Goal: Task Accomplishment & Management: Complete application form

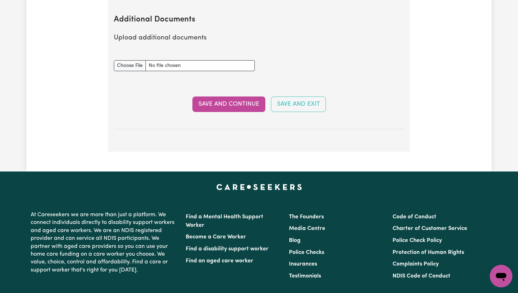
scroll to position [1294, 0]
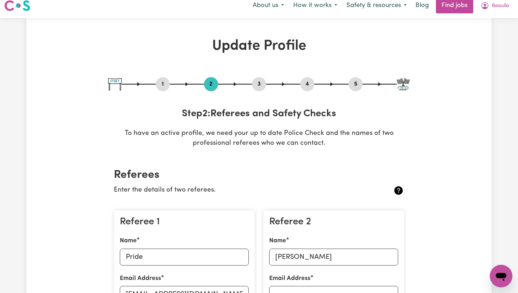
scroll to position [0, 0]
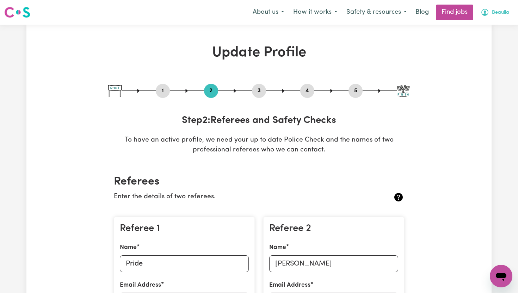
click at [501, 11] on span "Beaulla" at bounding box center [500, 13] width 17 height 8
click at [491, 27] on link "My Account" at bounding box center [486, 27] width 56 height 13
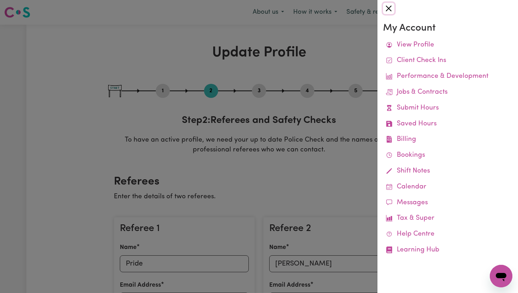
click at [388, 11] on button "Close" at bounding box center [388, 8] width 11 height 11
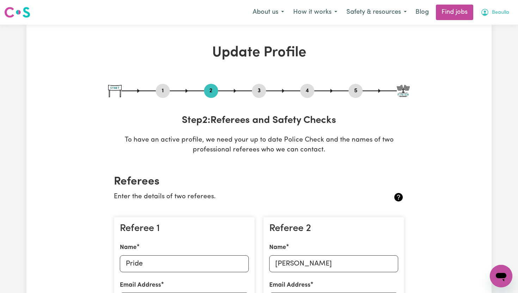
click at [492, 13] on span "Beaulla" at bounding box center [500, 13] width 17 height 8
click at [485, 40] on link "My Dashboard" at bounding box center [486, 40] width 56 height 13
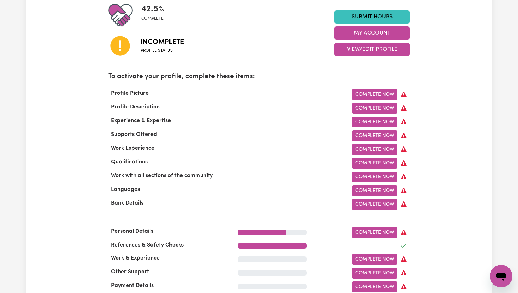
scroll to position [169, 0]
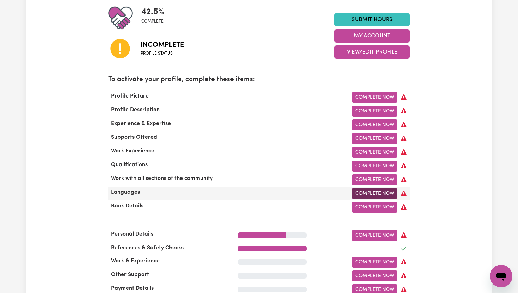
click at [382, 194] on link "Complete Now" at bounding box center [374, 193] width 45 height 11
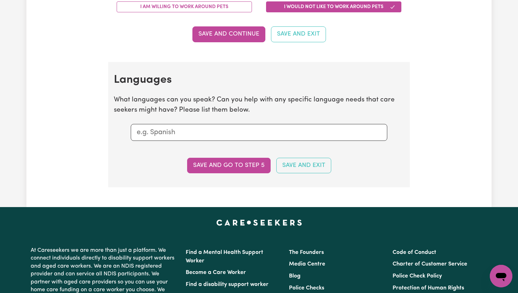
scroll to position [677, 0]
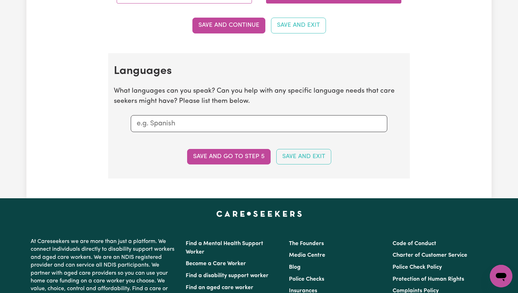
click at [201, 125] on input "text" at bounding box center [259, 123] width 245 height 11
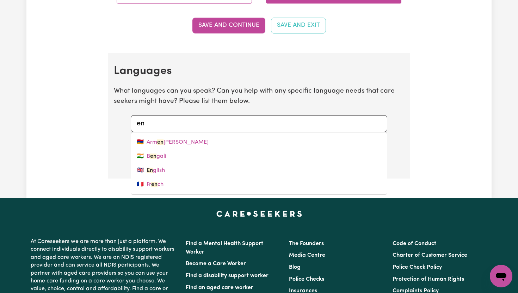
type input "eng"
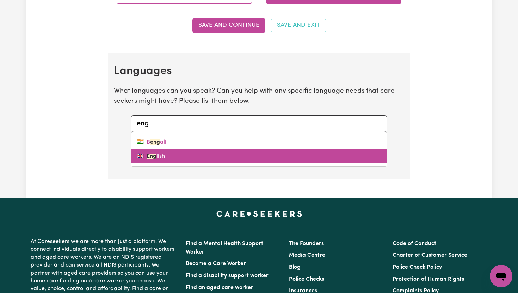
click at [153, 157] on mark "Eng" at bounding box center [152, 157] width 10 height 6
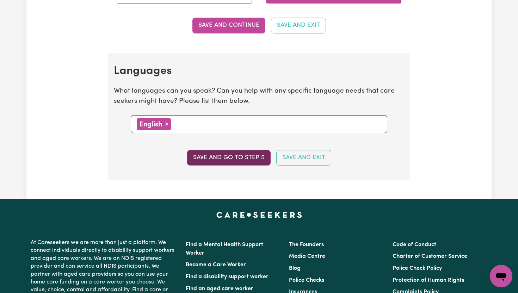
click at [241, 158] on button "Save and go to step 5" at bounding box center [229, 158] width 84 height 16
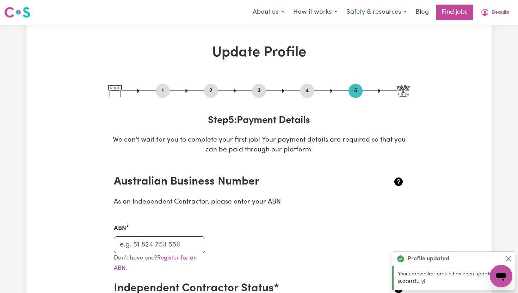
scroll to position [0, 0]
click at [331, 179] on h2 "Australian Business Number" at bounding box center [235, 181] width 242 height 13
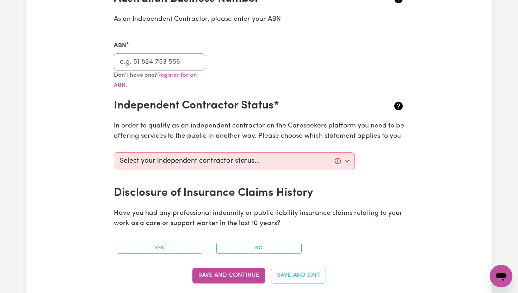
scroll to position [183, 0]
click at [347, 162] on select "Select your independent contractor status... I am providing services through an…" at bounding box center [234, 160] width 241 height 17
select select "I am providing services by being employed by an organisation"
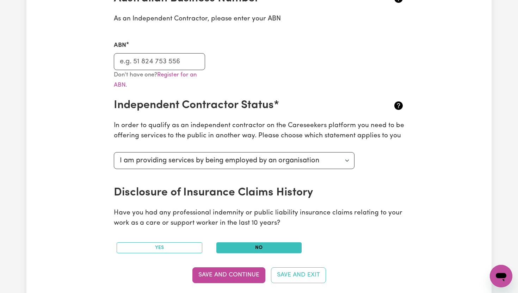
click at [242, 250] on button "No" at bounding box center [260, 248] width 86 height 11
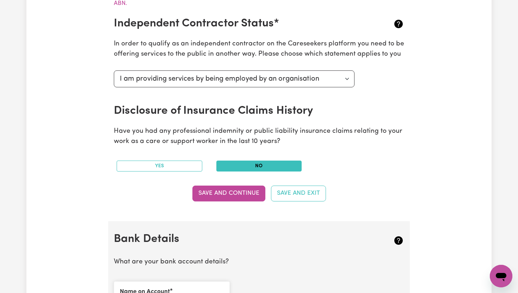
scroll to position [268, 0]
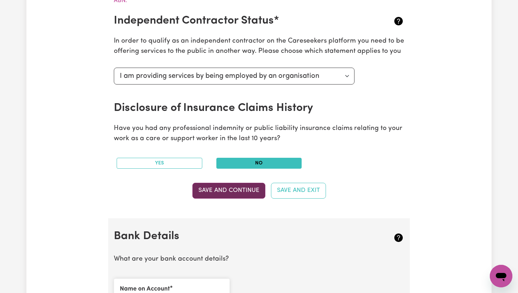
click at [253, 193] on button "Save and Continue" at bounding box center [229, 191] width 73 height 16
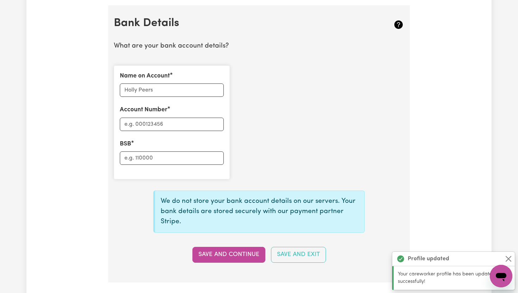
scroll to position [487, 0]
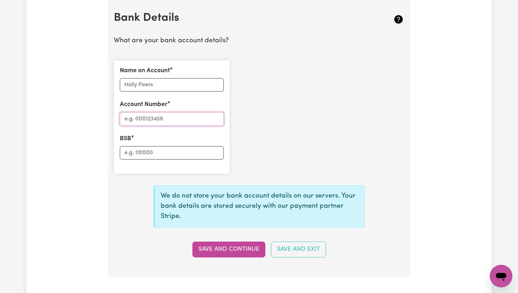
click at [139, 121] on input "Account Number" at bounding box center [172, 118] width 104 height 13
click at [144, 152] on input "BSB" at bounding box center [172, 152] width 104 height 13
type input "013278"
click at [142, 119] on input "Account Number" at bounding box center [172, 118] width 104 height 13
type input "404609859"
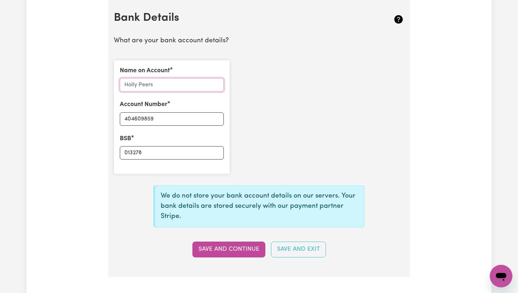
click at [137, 87] on input "Name on Account" at bounding box center [172, 84] width 104 height 13
type input "Beaulla Kahwa"
click at [267, 108] on div "Name on Account [PERSON_NAME] Account Number 404609859 BSB 013278" at bounding box center [259, 117] width 299 height 125
click at [247, 248] on button "Save and Continue" at bounding box center [229, 250] width 73 height 16
type input "****9859"
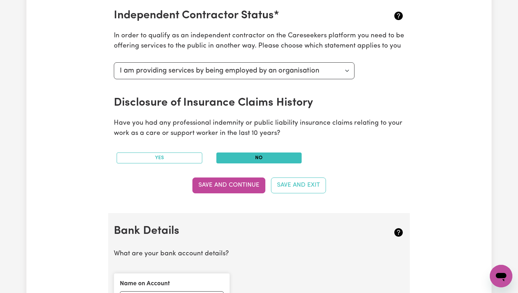
scroll to position [282, 0]
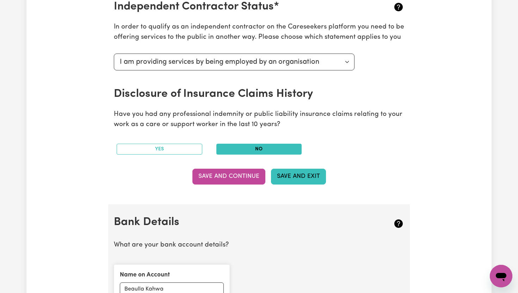
click at [302, 176] on button "Save and Exit" at bounding box center [298, 177] width 55 height 16
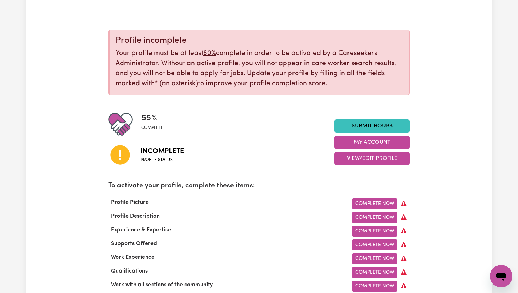
scroll to position [85, 0]
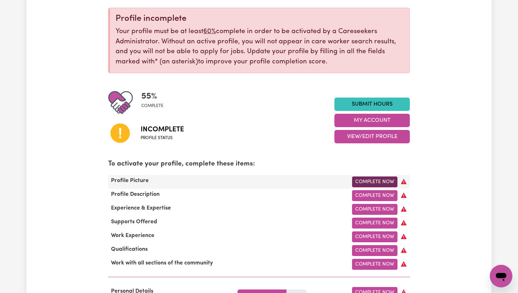
click at [369, 184] on link "Complete Now" at bounding box center [374, 182] width 45 height 11
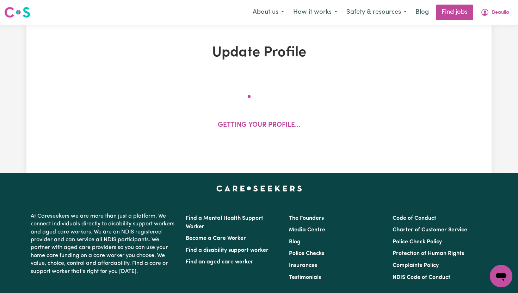
select select "[DEMOGRAPHIC_DATA]"
select select "[DEMOGRAPHIC_DATA] Citizen"
select select "Studying a healthcare related degree or qualification"
select select "55"
select select "80"
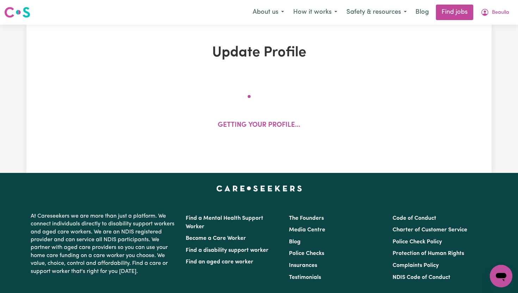
select select "110"
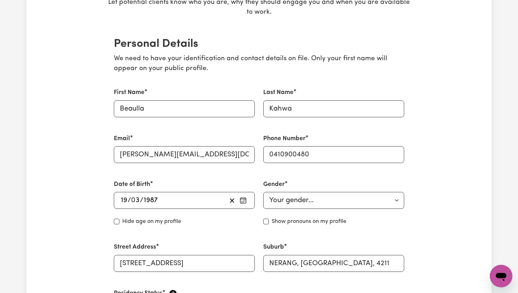
scroll to position [141, 0]
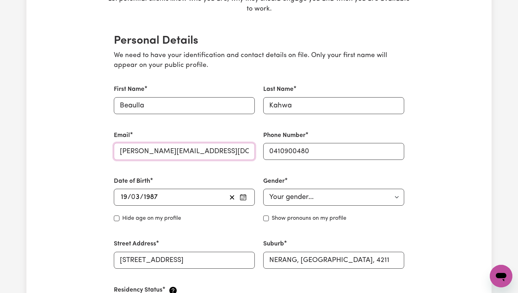
click at [220, 150] on input "[PERSON_NAME][EMAIL_ADDRESS][DOMAIN_NAME]" at bounding box center [184, 151] width 141 height 17
type input "r"
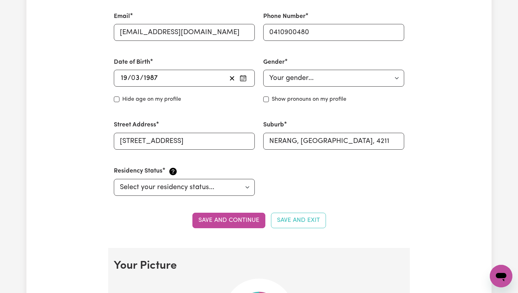
scroll to position [282, 0]
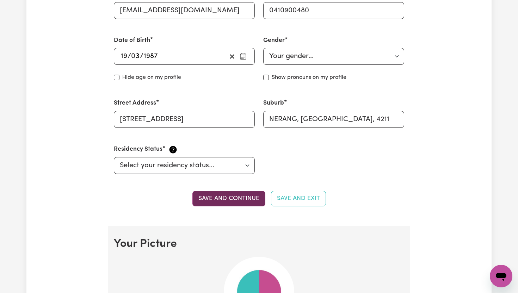
click at [250, 200] on button "Save and continue" at bounding box center [229, 199] width 73 height 16
type input "[PERSON_NAME][EMAIL_ADDRESS][DOMAIN_NAME]"
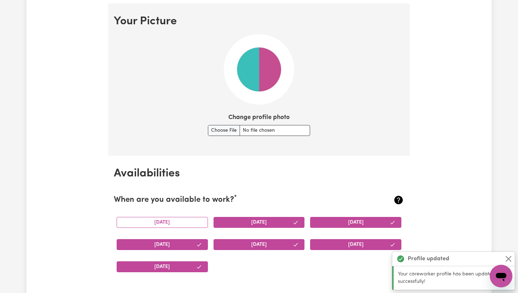
scroll to position [509, 0]
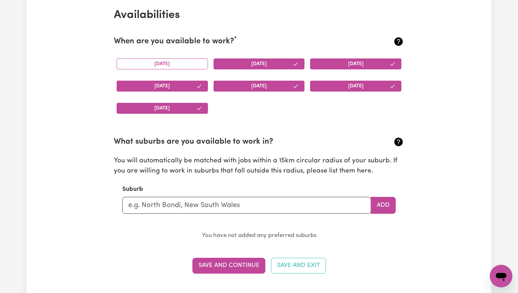
scroll to position [678, 0]
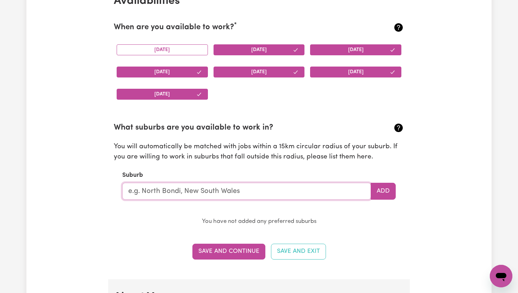
click at [230, 193] on input "text" at bounding box center [246, 191] width 249 height 17
type input "Nera"
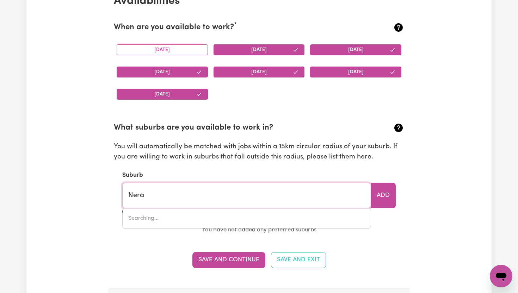
type input "NeraDA, [GEOGRAPHIC_DATA], 4860"
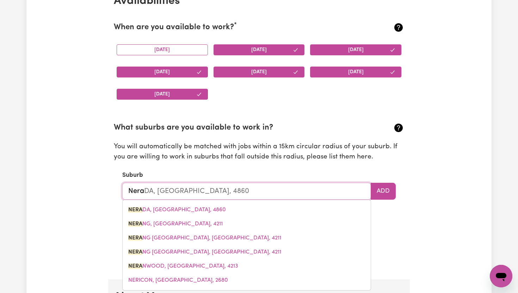
type input "Neran"
type input "Nerang"
type input "Nerang, [GEOGRAPHIC_DATA], 4211"
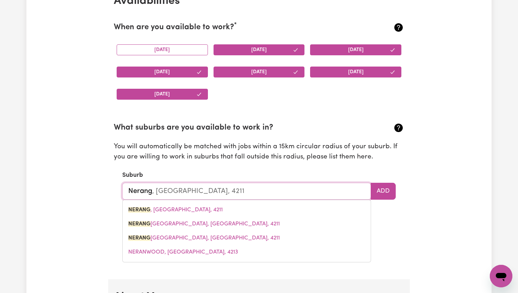
type input "Nerang"
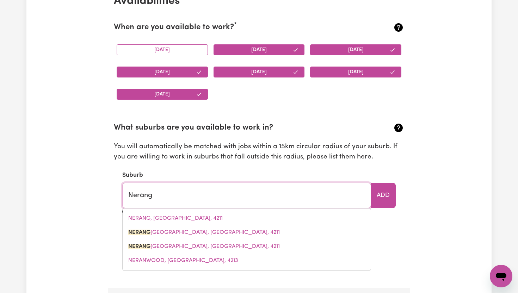
type input "Nerang BC, [GEOGRAPHIC_DATA], 4211"
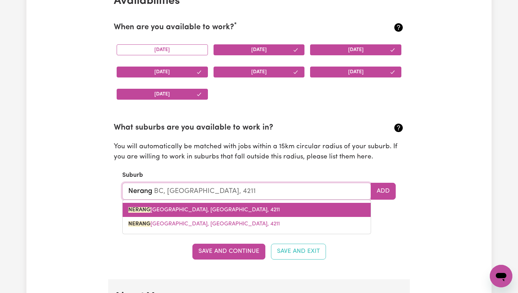
click at [189, 211] on span "NERANG [GEOGRAPHIC_DATA], [GEOGRAPHIC_DATA], 4211" at bounding box center [204, 210] width 152 height 6
type input "NERANG [GEOGRAPHIC_DATA], [GEOGRAPHIC_DATA], 4211"
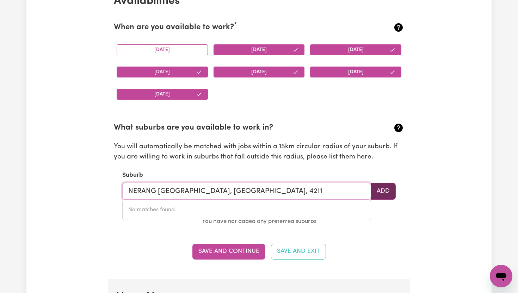
type input "NERANG [GEOGRAPHIC_DATA], [GEOGRAPHIC_DATA], 4211"
click at [385, 190] on button "Add" at bounding box center [383, 191] width 25 height 17
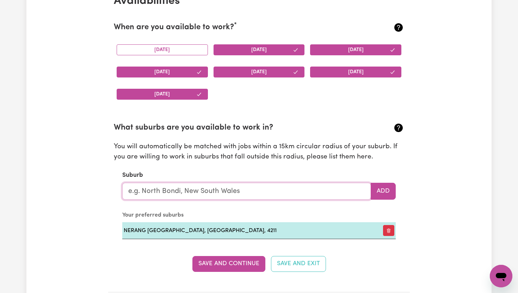
click at [284, 187] on input "text" at bounding box center [246, 191] width 249 height 17
type input "Coo"
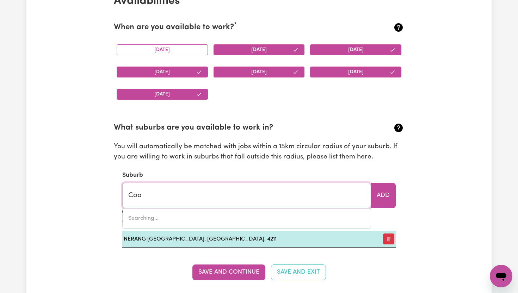
type input "CooBER PEDY, [GEOGRAPHIC_DATA], 5723"
type input "Coom"
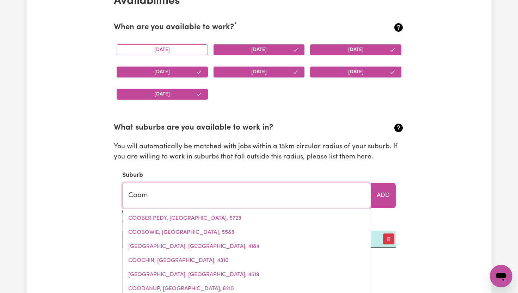
type input "CoomA, [GEOGRAPHIC_DATA], 2630"
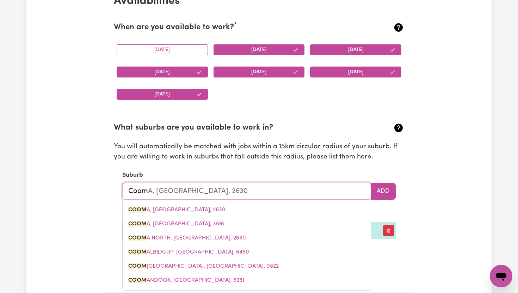
type input "Coome"
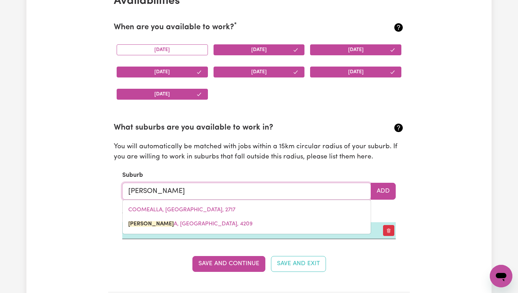
type input "Coomera"
type input "Coomera, [GEOGRAPHIC_DATA], 4209"
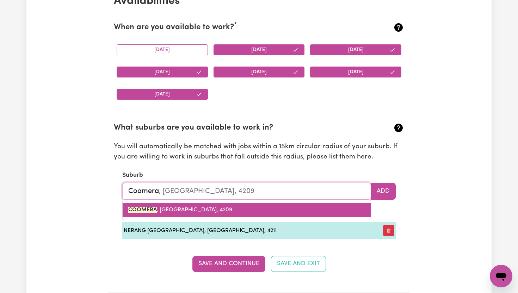
click at [226, 212] on link "COOMERA , [GEOGRAPHIC_DATA], 4209" at bounding box center [247, 210] width 248 height 14
type input "COOMERA, [GEOGRAPHIC_DATA], 4209"
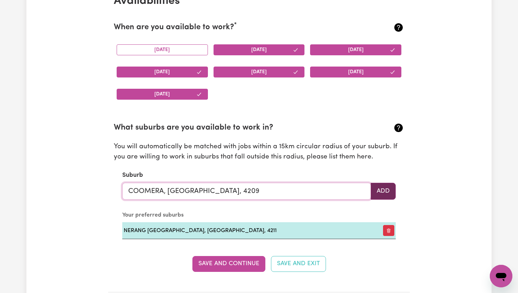
type input "COOMERA, [GEOGRAPHIC_DATA], 4209"
click at [385, 190] on button "Add" at bounding box center [383, 191] width 25 height 17
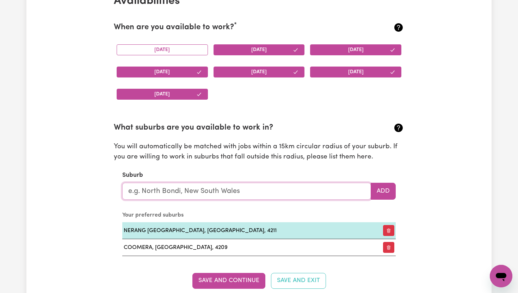
click at [293, 194] on input "text" at bounding box center [246, 191] width 249 height 17
type input "["
type input "pim"
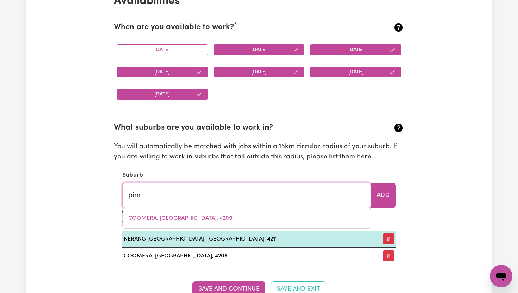
type input "pimBA, [GEOGRAPHIC_DATA], 5720"
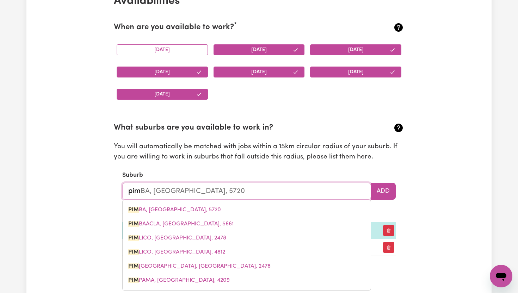
click at [293, 194] on input "pim" at bounding box center [246, 191] width 249 height 17
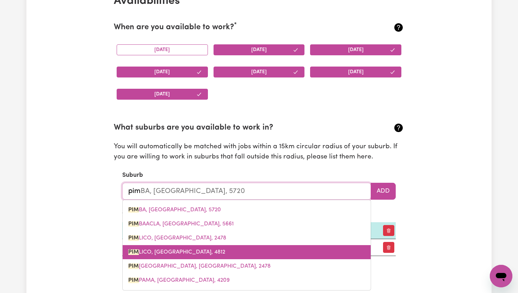
click at [194, 253] on span "[PERSON_NAME], [GEOGRAPHIC_DATA], 4812" at bounding box center [176, 253] width 97 height 6
type input "PIMLICO, [GEOGRAPHIC_DATA], 4812"
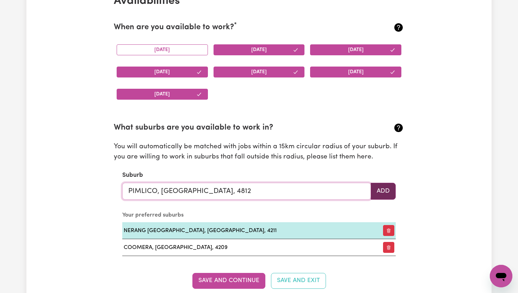
type input "PIMLICO, [GEOGRAPHIC_DATA], 4812"
click at [380, 188] on button "Add" at bounding box center [383, 191] width 25 height 17
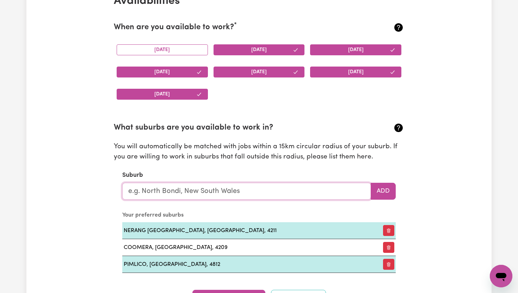
click at [292, 198] on input "text" at bounding box center [246, 191] width 249 height 17
type input "Loga"
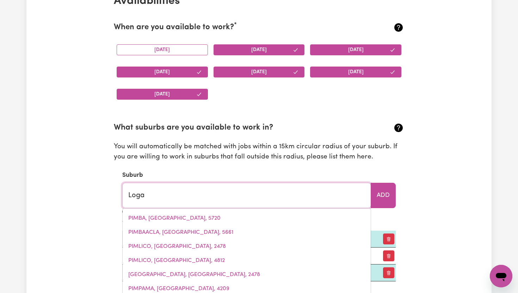
type input "[PERSON_NAME][GEOGRAPHIC_DATA], 3475"
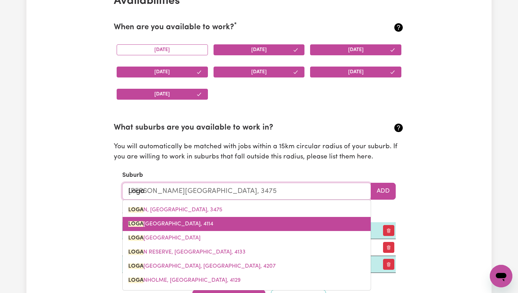
click at [223, 224] on link "[GEOGRAPHIC_DATA]" at bounding box center [247, 224] width 248 height 14
type input "[PERSON_NAME][GEOGRAPHIC_DATA], [GEOGRAPHIC_DATA], 4114"
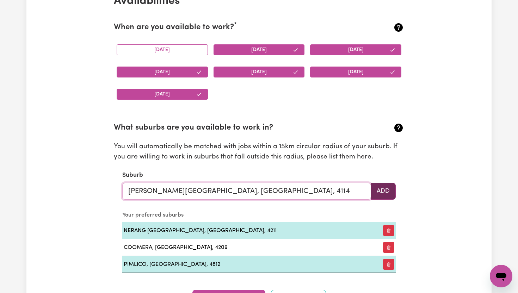
type input "[PERSON_NAME][GEOGRAPHIC_DATA], [GEOGRAPHIC_DATA], 4114"
click at [385, 194] on button "Add" at bounding box center [383, 191] width 25 height 17
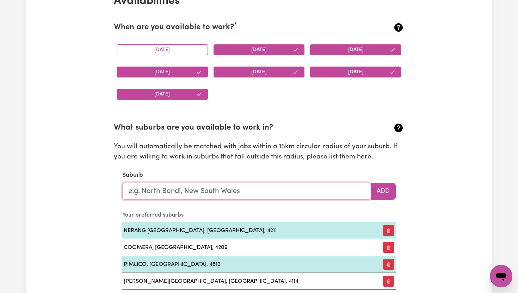
click at [331, 188] on input "text" at bounding box center [246, 191] width 249 height 17
type input "Goo"
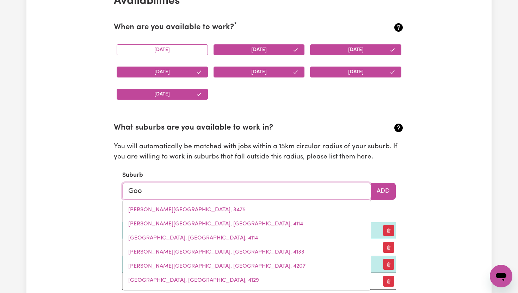
type input "GooBARRAGANDRA, [GEOGRAPHIC_DATA], 2720"
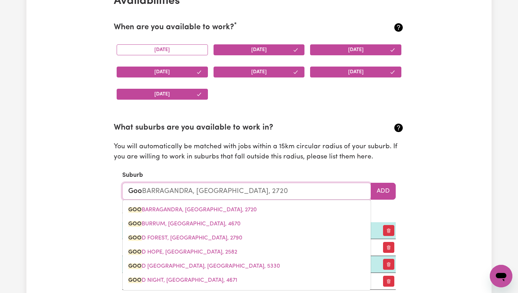
type input "Good"
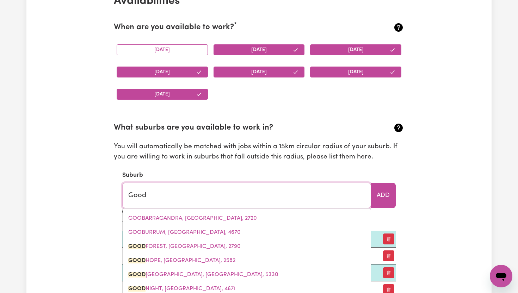
type input "[GEOGRAPHIC_DATA], [GEOGRAPHIC_DATA], 2790"
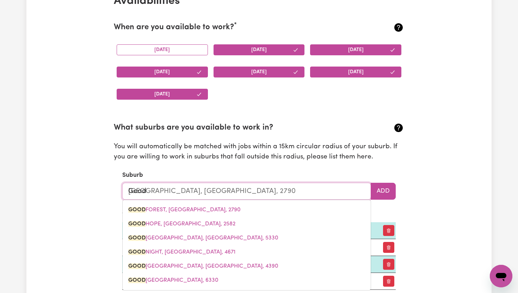
type input "Goodn"
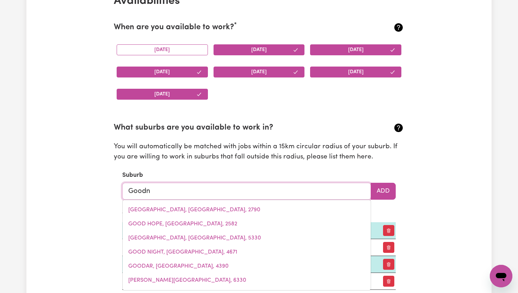
type input "Goodna"
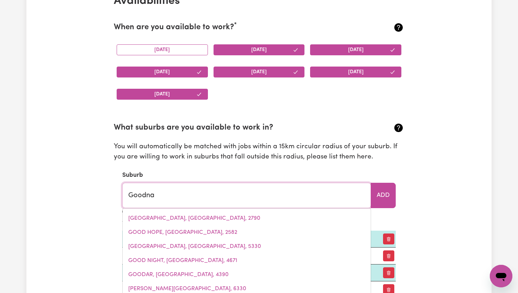
type input "Goodna, [GEOGRAPHIC_DATA], 4300"
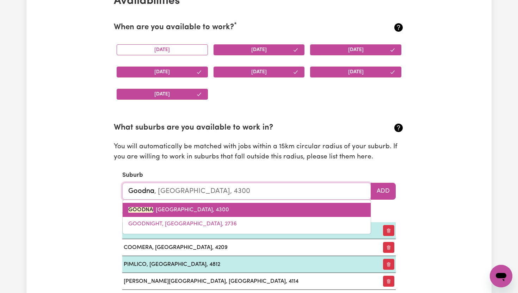
click at [242, 209] on link "GOODNA , [GEOGRAPHIC_DATA], 4300" at bounding box center [247, 210] width 248 height 14
type input "GOODNA, [GEOGRAPHIC_DATA], 4300"
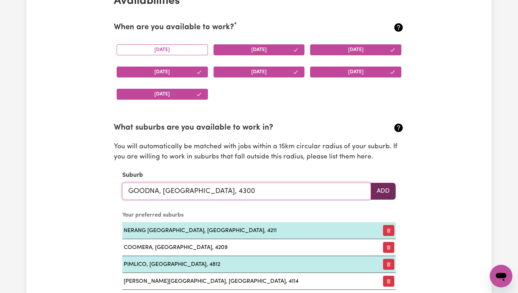
type input "GOODNA, [GEOGRAPHIC_DATA], 4300"
click at [387, 190] on button "Add" at bounding box center [383, 191] width 25 height 17
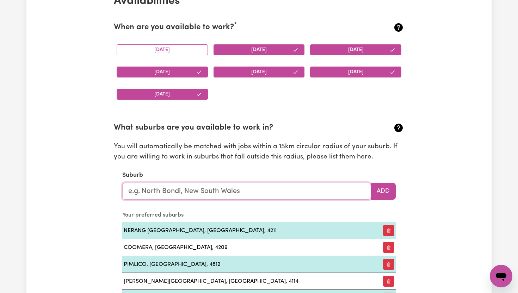
click at [336, 191] on input "text" at bounding box center [246, 191] width 249 height 17
type input "m"
type input "hop"
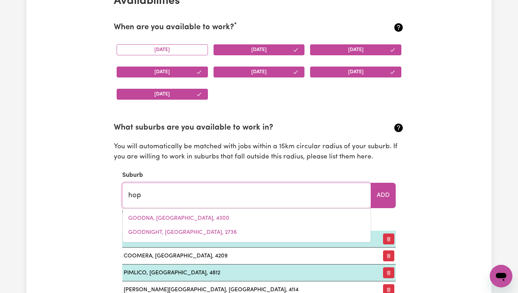
type input "[GEOGRAPHIC_DATA], [GEOGRAPHIC_DATA], 5172"
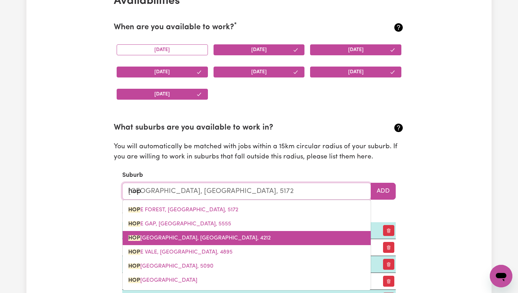
click at [225, 240] on link "[GEOGRAPHIC_DATA], [GEOGRAPHIC_DATA], 4212" at bounding box center [247, 238] width 248 height 14
type input "[GEOGRAPHIC_DATA], [GEOGRAPHIC_DATA], 4212"
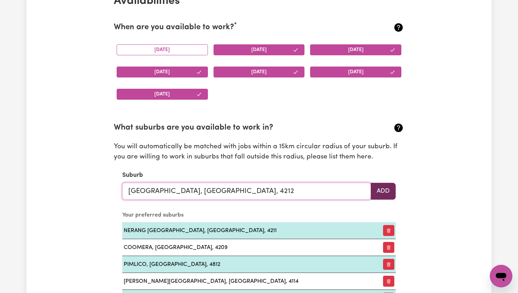
type input "[GEOGRAPHIC_DATA], [GEOGRAPHIC_DATA], 4212"
click at [383, 193] on button "Add" at bounding box center [383, 191] width 25 height 17
click at [231, 195] on input "text" at bounding box center [246, 191] width 249 height 17
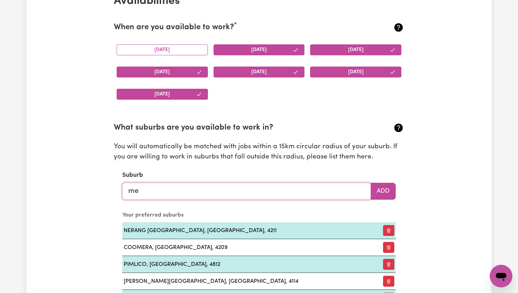
type input "mer"
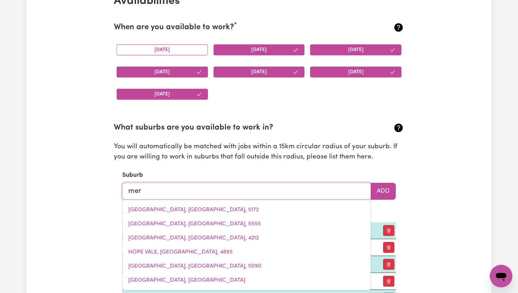
type input "[GEOGRAPHIC_DATA], [GEOGRAPHIC_DATA], 2388"
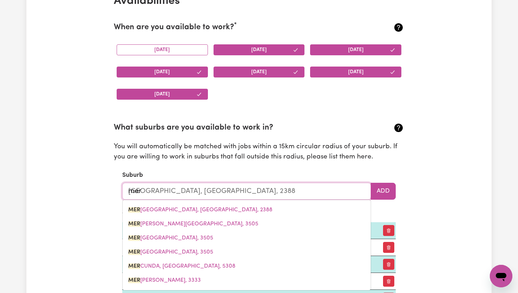
type input "merm"
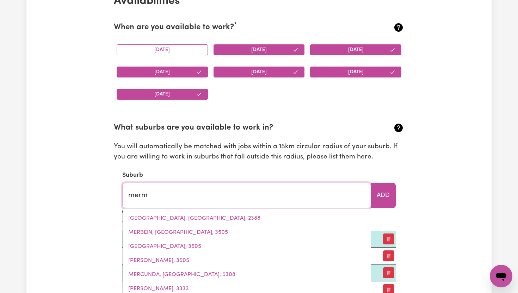
type input "[GEOGRAPHIC_DATA], [GEOGRAPHIC_DATA], 4218"
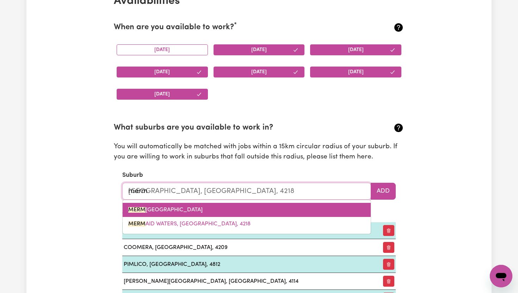
click at [174, 211] on span "[GEOGRAPHIC_DATA], [GEOGRAPHIC_DATA], 4218" at bounding box center [165, 210] width 74 height 6
type input "[GEOGRAPHIC_DATA], [GEOGRAPHIC_DATA], 4218"
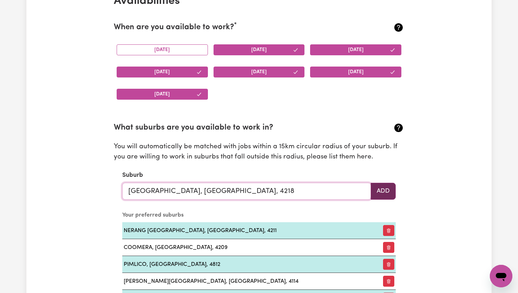
type input "[GEOGRAPHIC_DATA], [GEOGRAPHIC_DATA], 4218"
click at [387, 193] on button "Add" at bounding box center [383, 191] width 25 height 17
click at [245, 195] on input "text" at bounding box center [246, 191] width 249 height 17
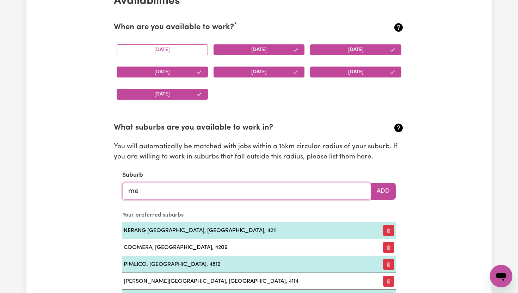
type input "mer"
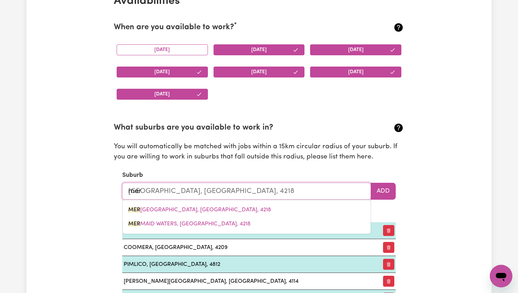
type input "[GEOGRAPHIC_DATA], [GEOGRAPHIC_DATA], 2388"
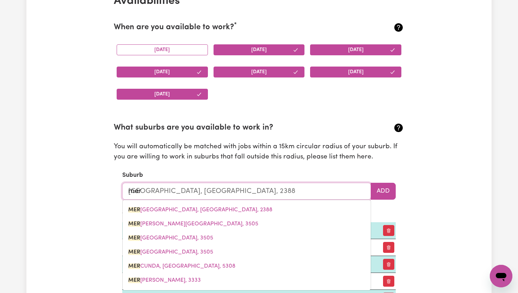
type input "merm"
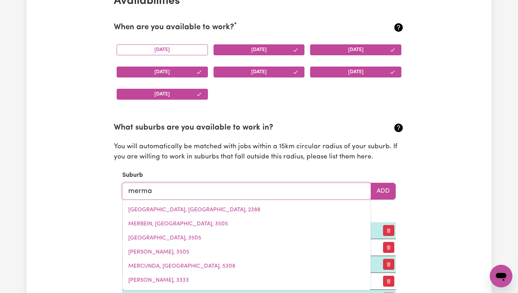
type input "mermai"
type input "[GEOGRAPHIC_DATA], [GEOGRAPHIC_DATA], 4218"
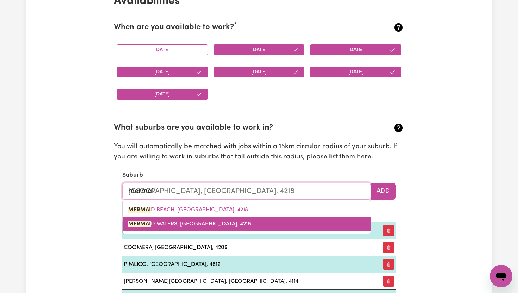
click at [198, 222] on span "MERMAI D WATERS, [GEOGRAPHIC_DATA], 4218" at bounding box center [189, 224] width 123 height 6
type input "MERMAID WATERS, [GEOGRAPHIC_DATA], 4218"
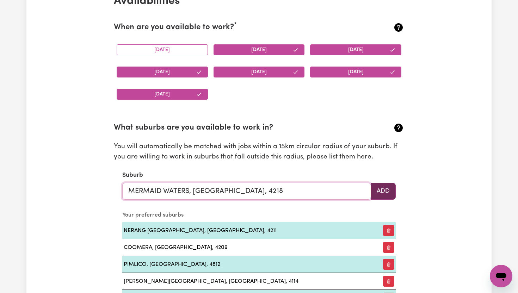
type input "MERMAID WATERS, [GEOGRAPHIC_DATA], 4218"
click at [387, 190] on button "Add" at bounding box center [383, 191] width 25 height 17
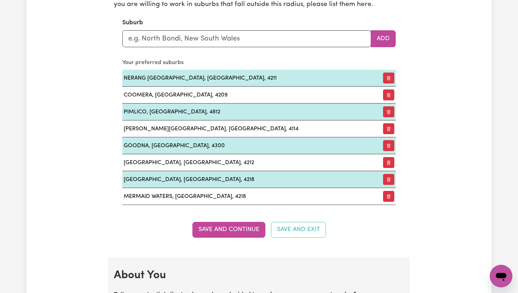
scroll to position [847, 0]
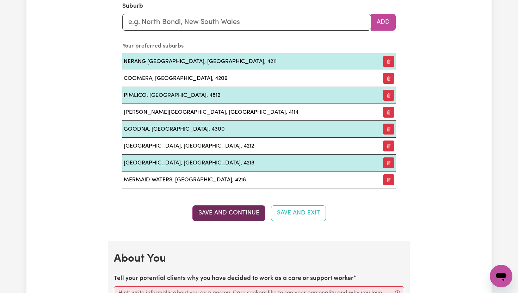
click at [252, 215] on button "Save and Continue" at bounding box center [229, 214] width 73 height 16
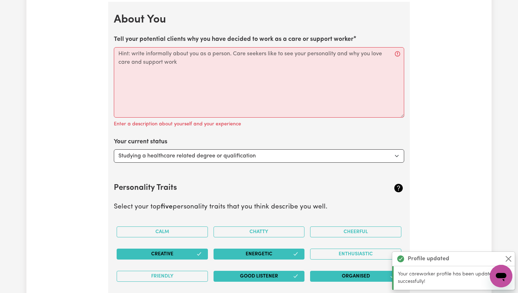
scroll to position [1088, 0]
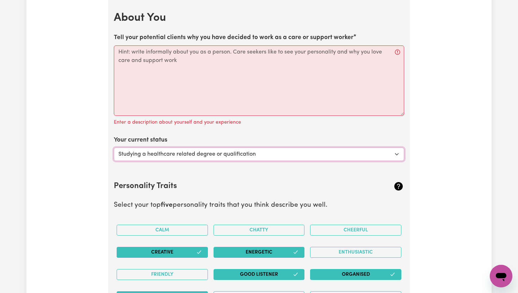
click at [398, 156] on select "Select... Studying a healthcare related degree or qualification Studying a non-…" at bounding box center [259, 154] width 291 height 13
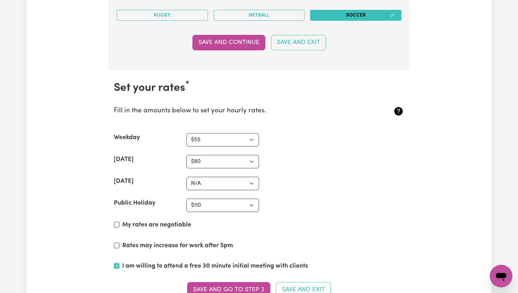
scroll to position [1695, 0]
click at [248, 183] on select "N/A $37 $38 $39 $40 $41 $42 $43 $44 $45 $46 $47 $48 $49 $50 $51 $52 $53 $54 $55…" at bounding box center [223, 183] width 73 height 13
select select "110"
click at [255, 207] on select "N/A $37 $38 $39 $40 $41 $42 $43 $44 $45 $46 $47 $48 $49 $50 $51 $52 $53 $54 $55…" at bounding box center [223, 205] width 73 height 13
select select "120"
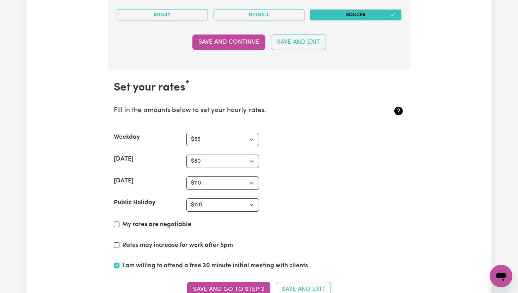
click at [337, 233] on section "Set your rates * Fill in the amounts below to set your hourly rates. Weekday N/…" at bounding box center [259, 194] width 302 height 248
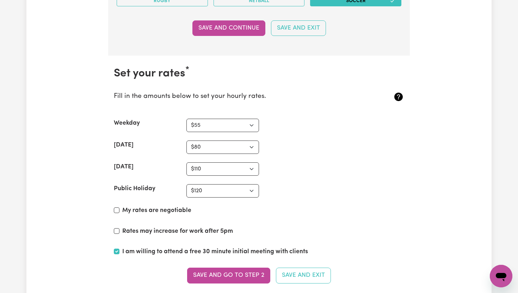
scroll to position [1723, 0]
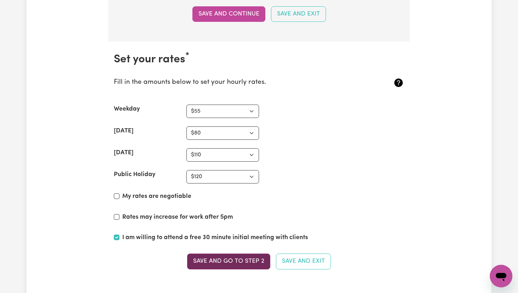
click at [235, 266] on button "Save and go to Step 2" at bounding box center [228, 262] width 83 height 16
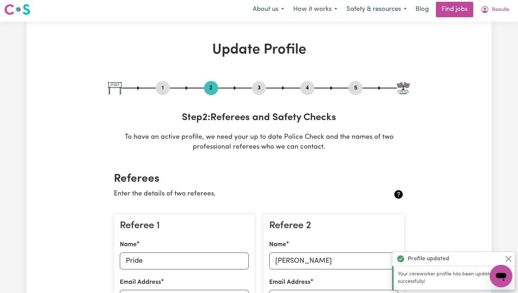
scroll to position [0, 0]
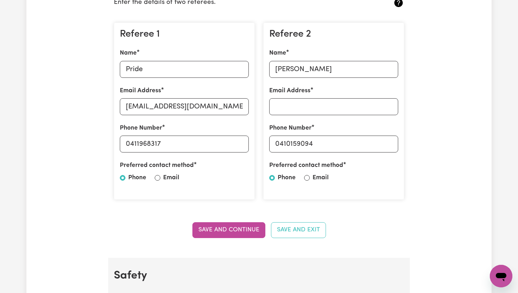
scroll to position [197, 0]
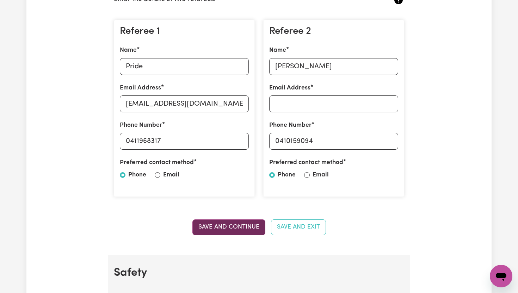
click at [252, 229] on button "Save and Continue" at bounding box center [229, 228] width 73 height 16
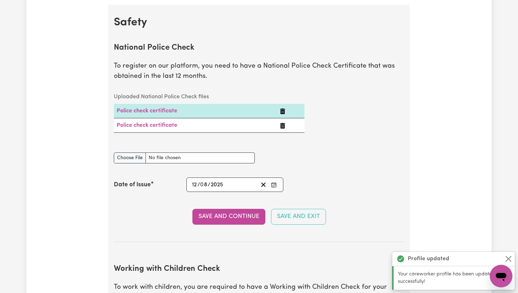
scroll to position [453, 0]
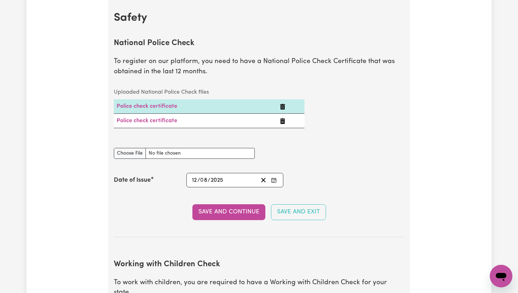
click at [430, 196] on div "Update Profile 1 2 3 4 5 Step 2 : Referees and Safety Checks To have an active …" at bounding box center [259, 293] width 466 height 1402
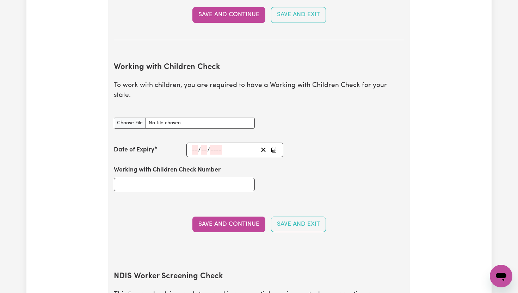
scroll to position [664, 0]
